Goal: Book appointment/travel/reservation

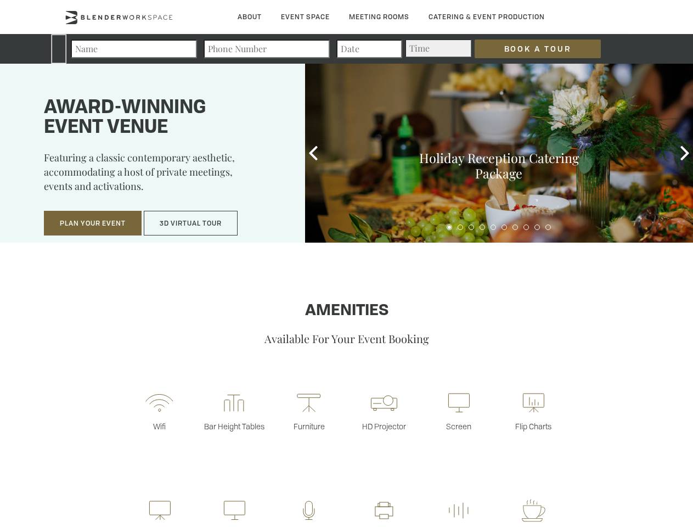
click at [529, 49] on input "Book a Tour" at bounding box center [538, 49] width 126 height 19
click at [93, 223] on button "Plan Your Event" at bounding box center [93, 223] width 98 height 25
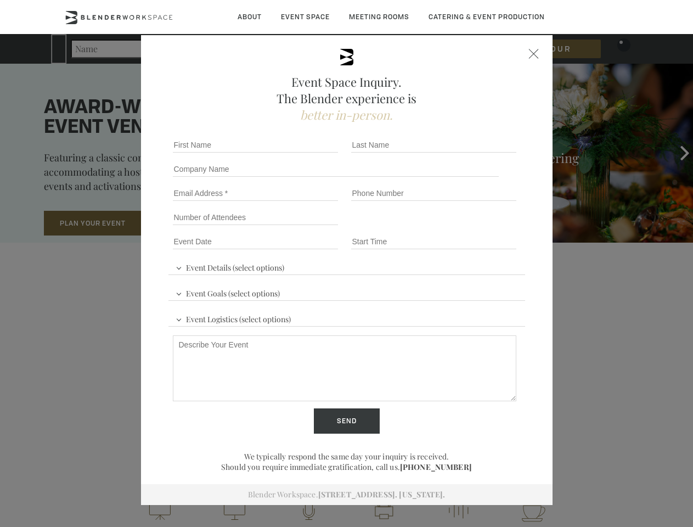
click at [191, 223] on button "3D Virtual Tour" at bounding box center [191, 223] width 94 height 25
click at [313, 153] on div "First name *" at bounding box center [258, 145] width 178 height 24
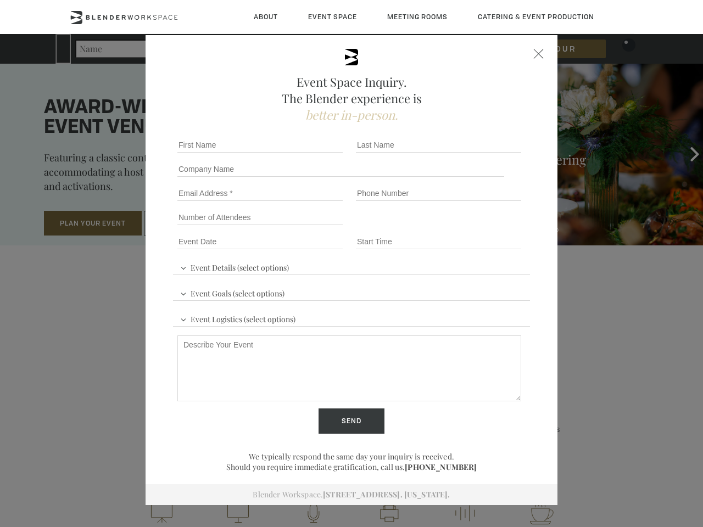
click at [685, 153] on div "Event Space Inquiry. The Blender experience is better in-person. Event Details …" at bounding box center [351, 263] width 703 height 527
click at [450, 227] on fieldset "Number of Attendees Budget Range" at bounding box center [351, 217] width 357 height 24
click at [461, 227] on fieldset "Number of Attendees Budget Range" at bounding box center [351, 217] width 357 height 24
click at [472, 227] on fieldset "Number of Attendees Budget Range" at bounding box center [351, 217] width 357 height 24
click at [483, 227] on fieldset "Number of Attendees Budget Range" at bounding box center [351, 217] width 357 height 24
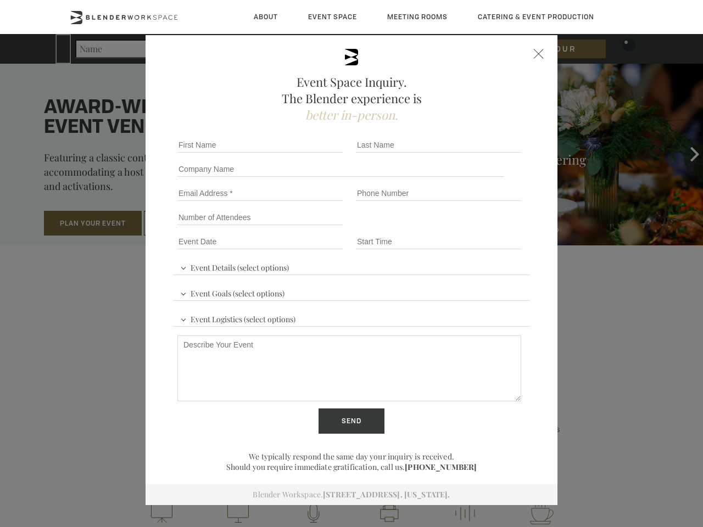
click at [494, 227] on fieldset "Number of Attendees Budget Range" at bounding box center [351, 217] width 357 height 24
